Goal: Navigation & Orientation: Find specific page/section

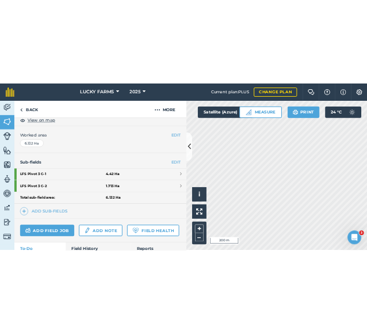
scroll to position [230, 0]
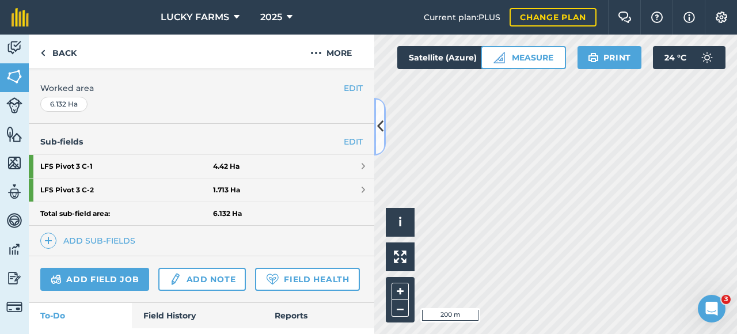
click at [367, 110] on button at bounding box center [380, 127] width 12 height 58
